Goal: Information Seeking & Learning: Find specific page/section

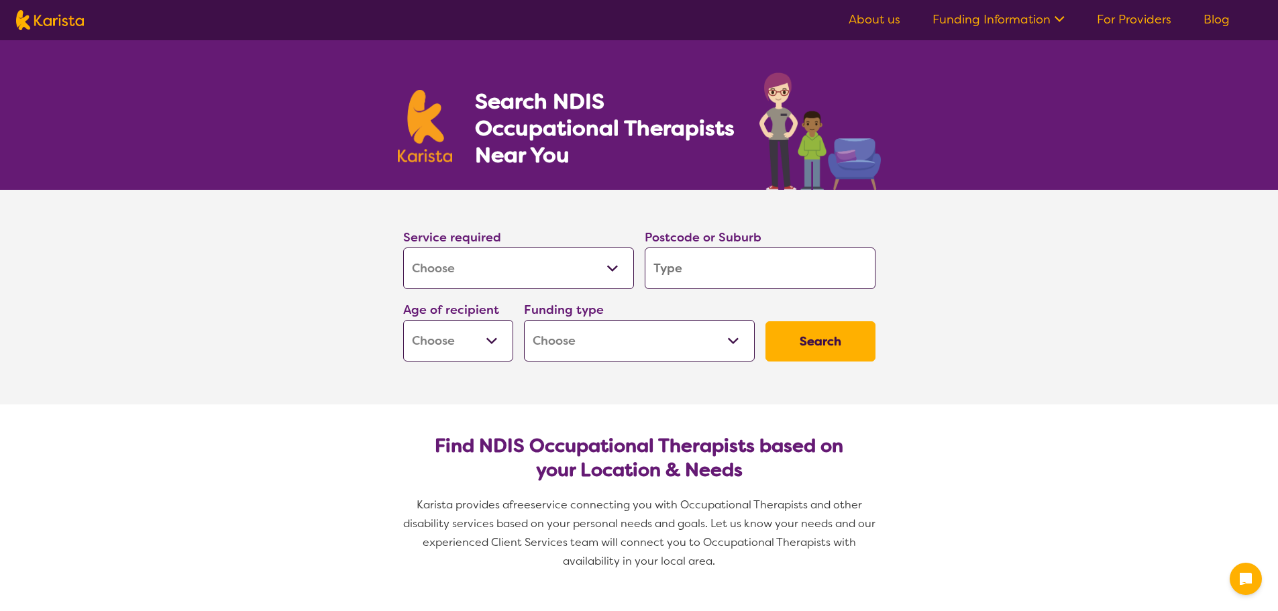
select select "[MEDICAL_DATA]"
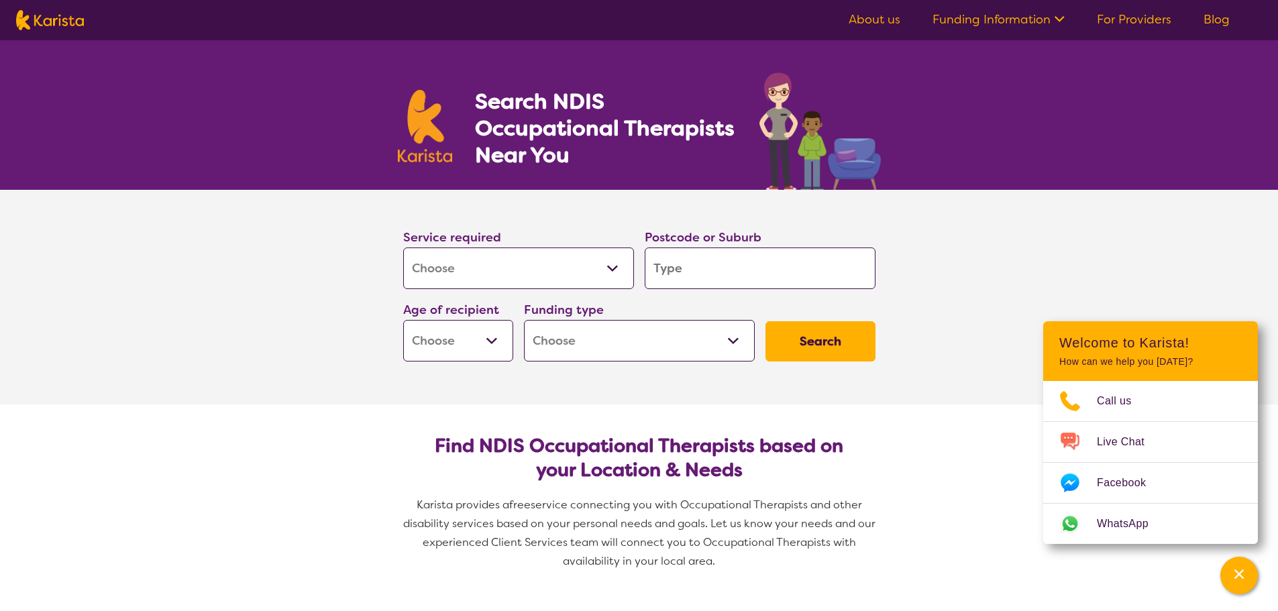
drag, startPoint x: 689, startPoint y: 270, endPoint x: 676, endPoint y: 270, distance: 12.1
click at [689, 270] on input "search" at bounding box center [760, 269] width 231 height 42
type input "4"
type input "43"
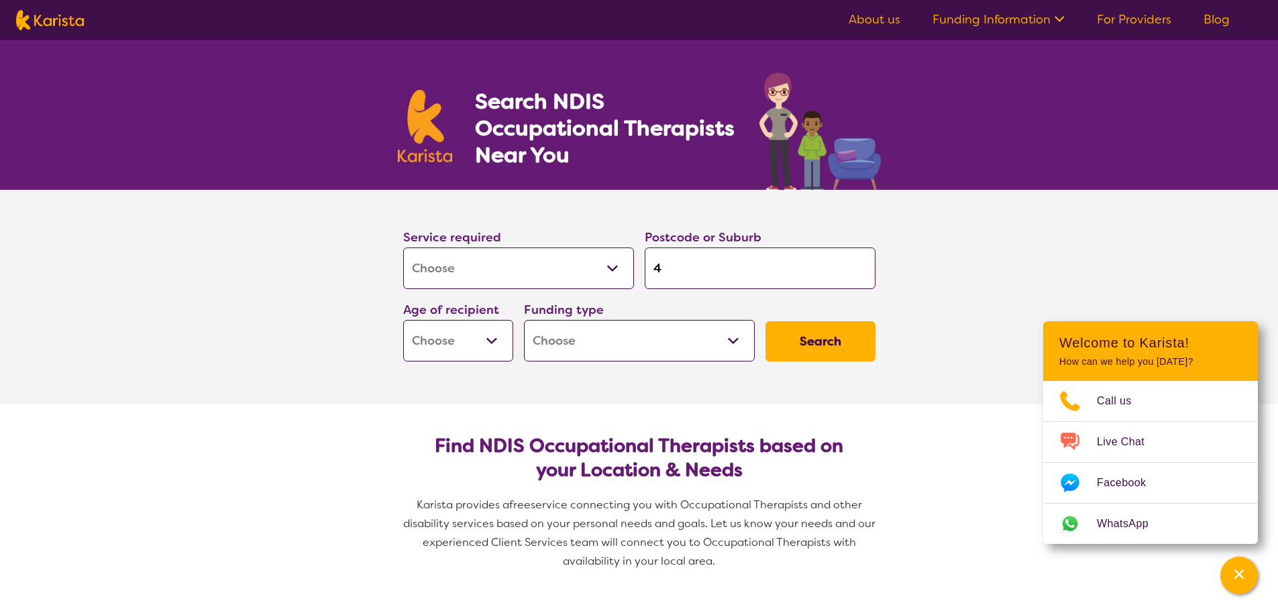
type input "43"
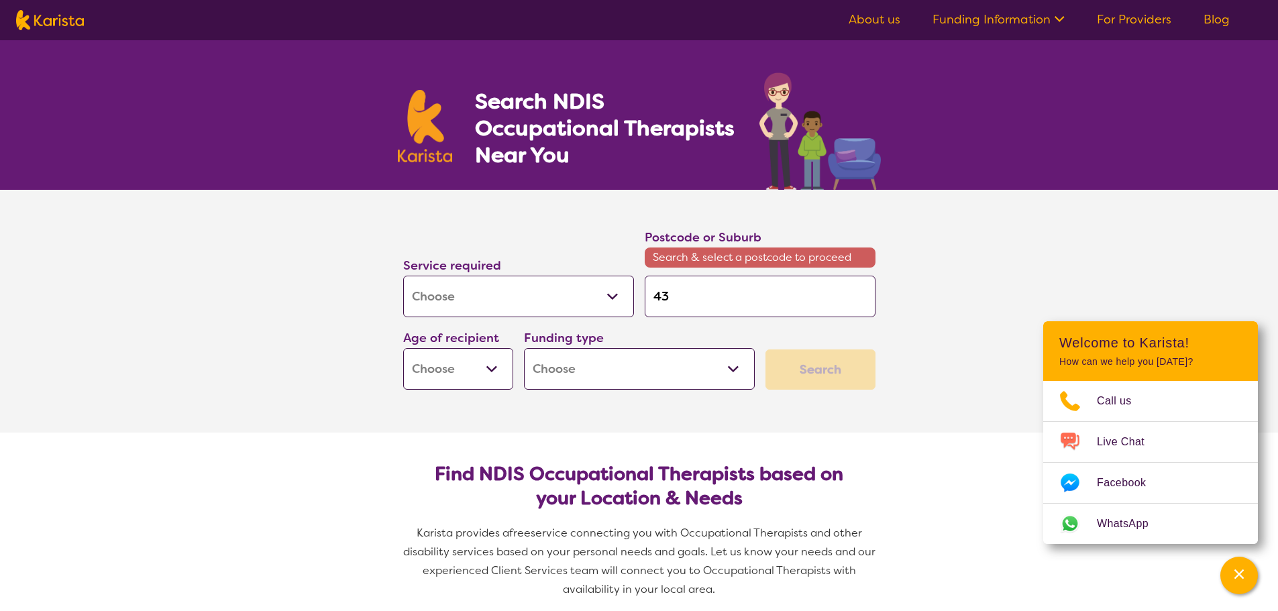
type input "435"
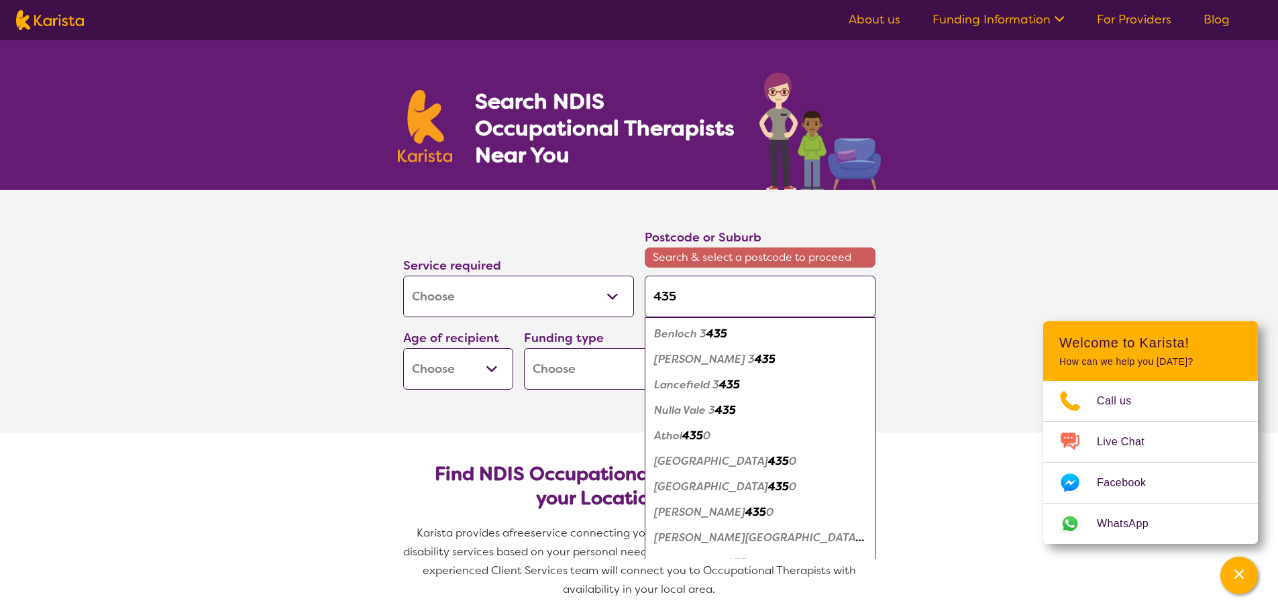
type input "4350"
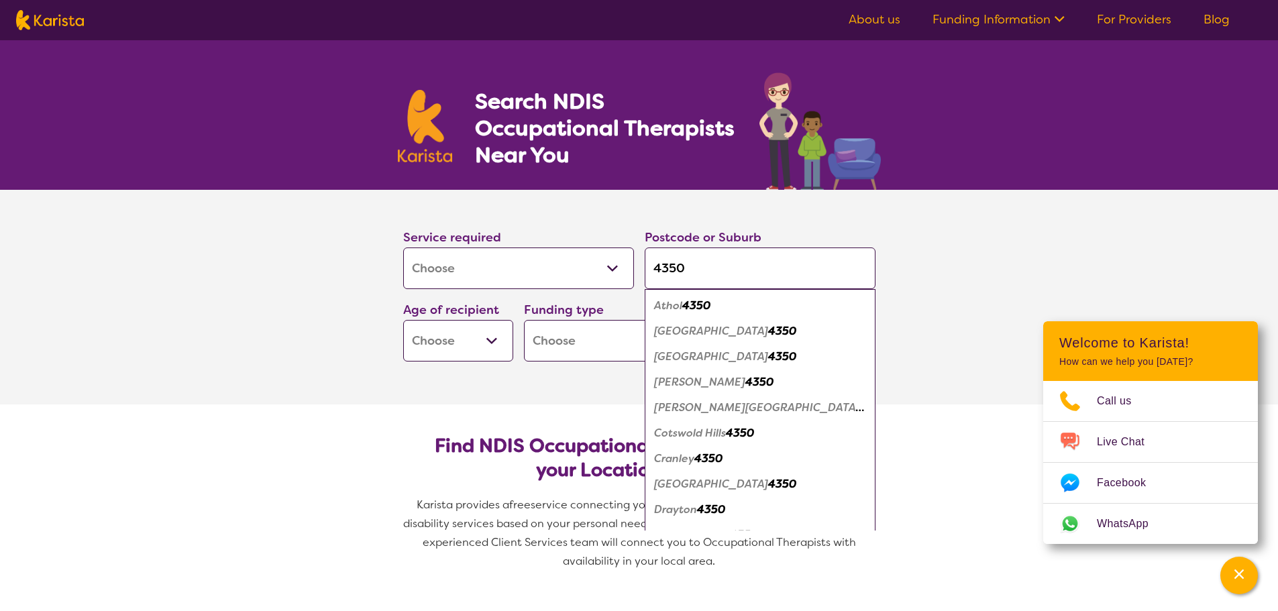
type input "4350"
click at [768, 356] on em "4350" at bounding box center [782, 357] width 28 height 14
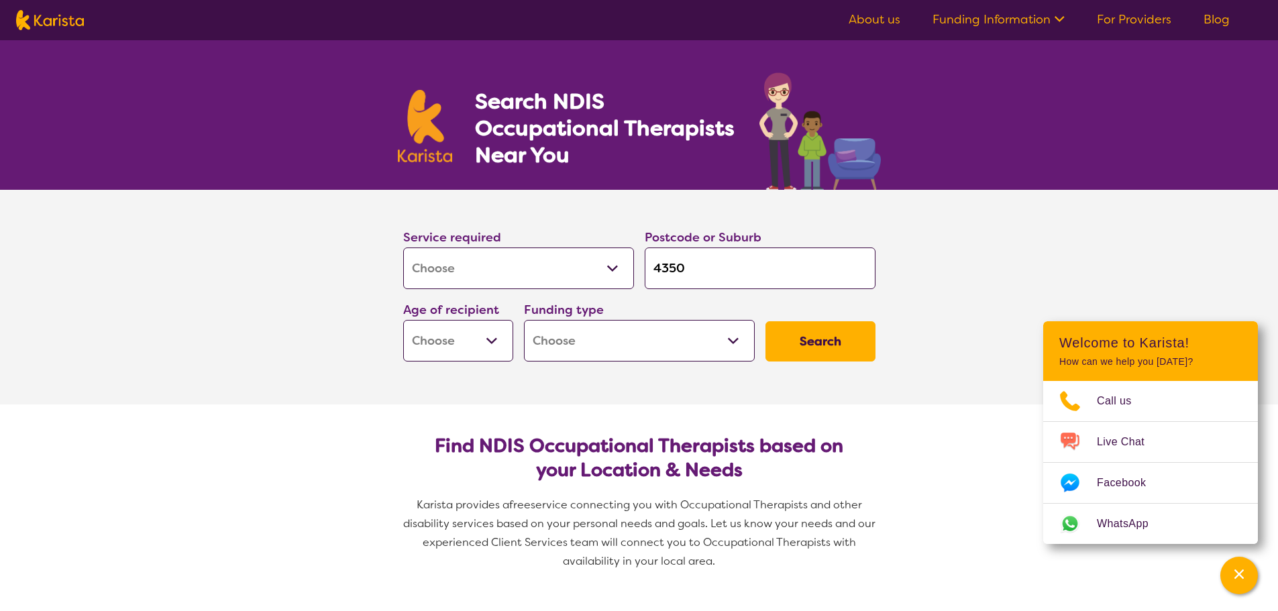
click at [491, 340] on select "Early Childhood - 0 to 9 Child - 10 to 11 Adolescent - 12 to 17 Adult - 18 to 6…" at bounding box center [458, 341] width 110 height 42
select select "AD"
click at [403, 320] on select "Early Childhood - 0 to 9 Child - 10 to 11 Adolescent - 12 to 17 Adult - 18 to 6…" at bounding box center [458, 341] width 110 height 42
select select "AD"
click at [745, 342] on select "Home Care Package (HCP) National Disability Insurance Scheme (NDIS) I don't know" at bounding box center [639, 341] width 231 height 42
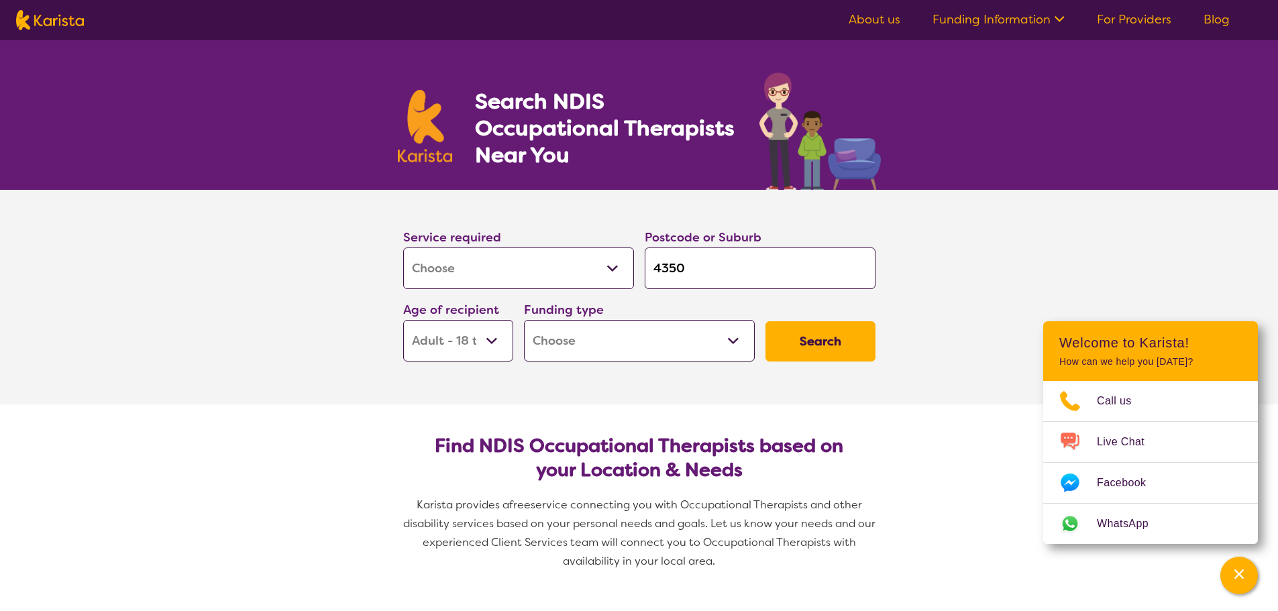
select select "NDIS"
click at [524, 320] on select "Home Care Package (HCP) National Disability Insurance Scheme (NDIS) I don't know" at bounding box center [639, 341] width 231 height 42
select select "NDIS"
click at [844, 345] on button "Search" at bounding box center [821, 341] width 110 height 40
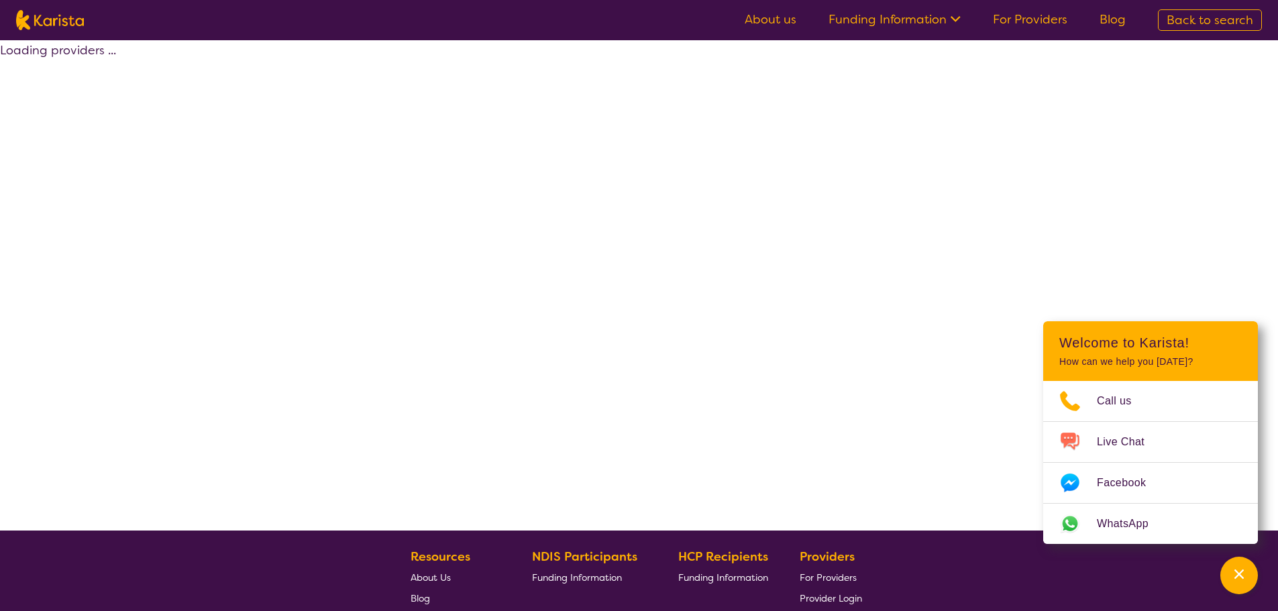
select select "by_score"
